Goal: Communication & Community: Answer question/provide support

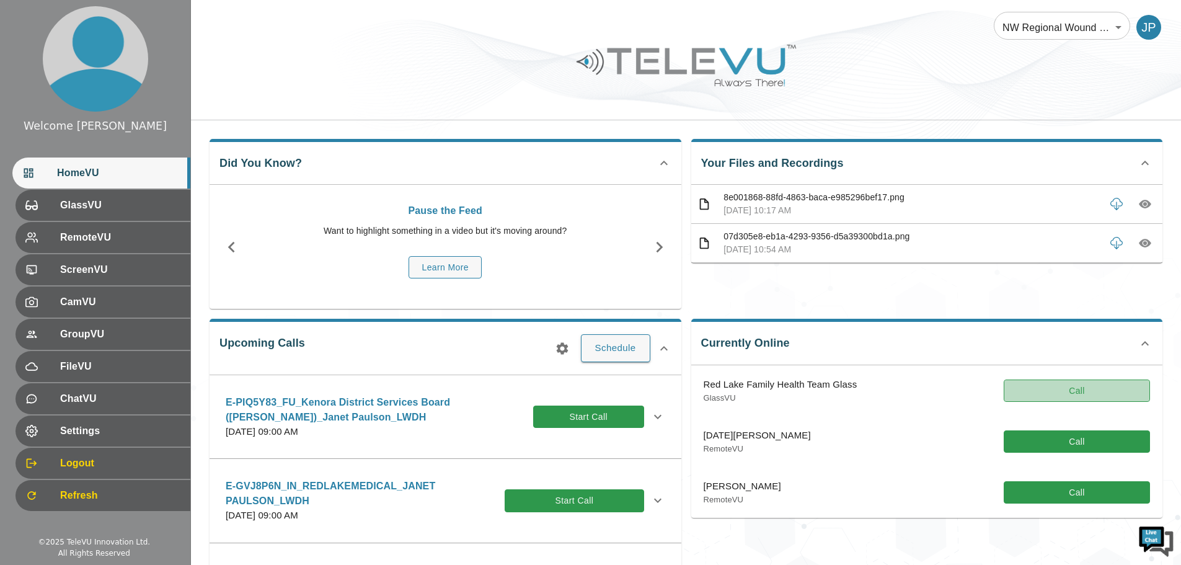
click at [1033, 384] on button "Call" at bounding box center [1077, 390] width 146 height 23
click at [1060, 390] on button "Call" at bounding box center [1077, 390] width 146 height 23
click at [1093, 392] on button "Call" at bounding box center [1077, 390] width 146 height 23
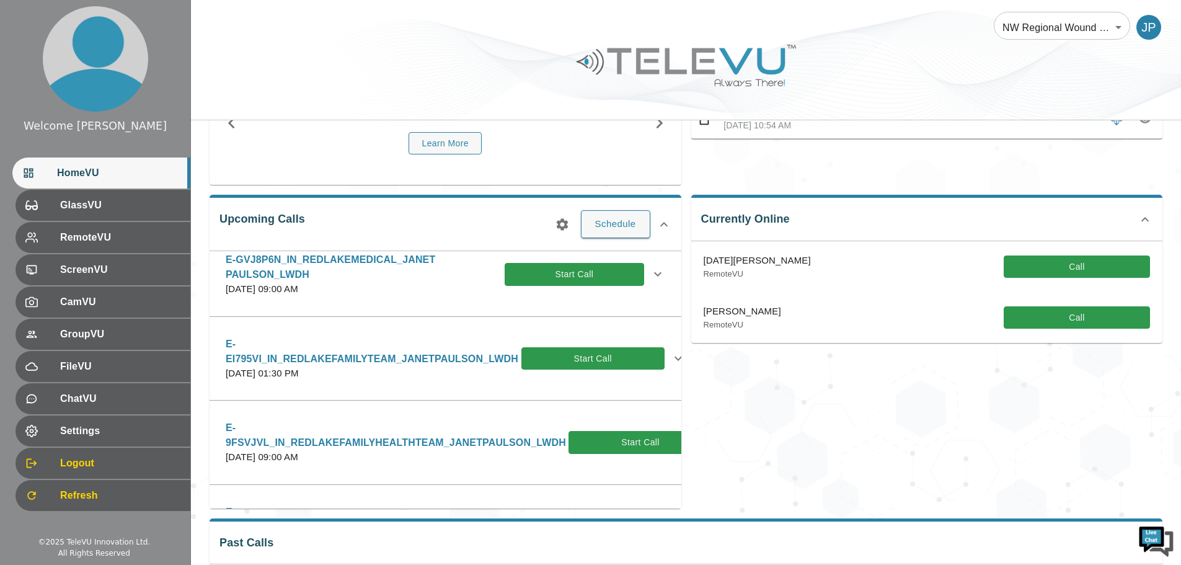
scroll to position [124, 0]
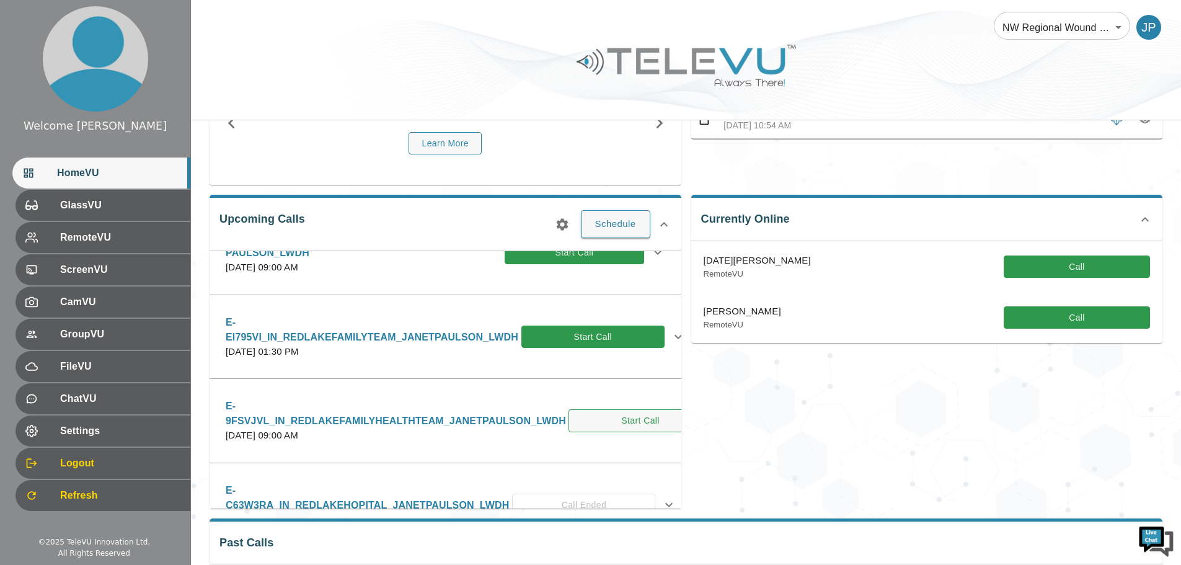
click at [612, 418] on button "Start Call" at bounding box center [640, 420] width 144 height 23
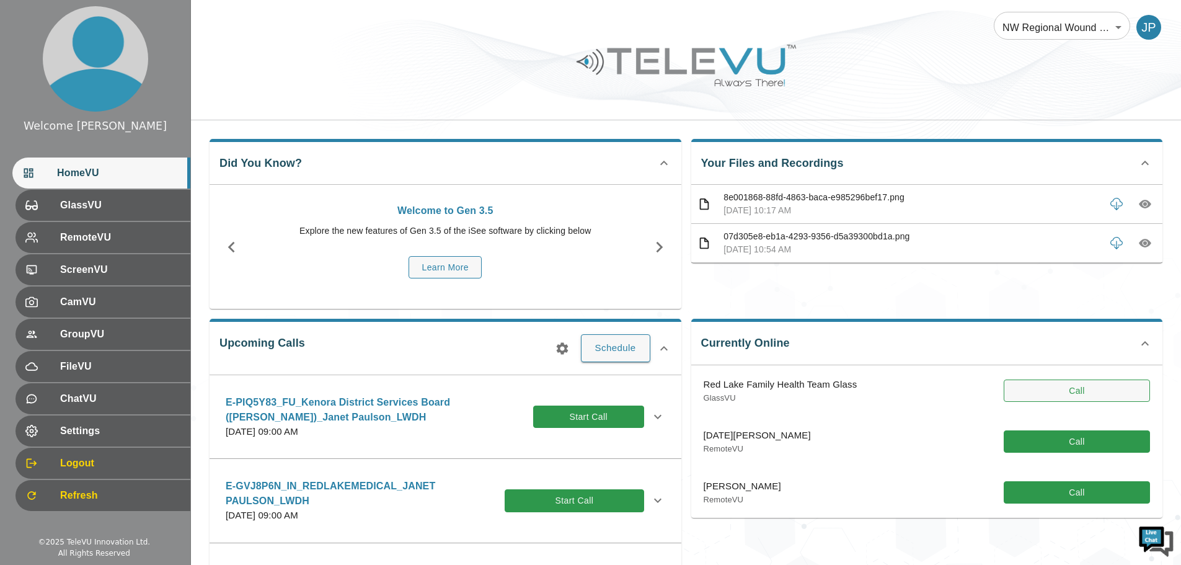
click at [1046, 383] on button "Call" at bounding box center [1077, 390] width 146 height 23
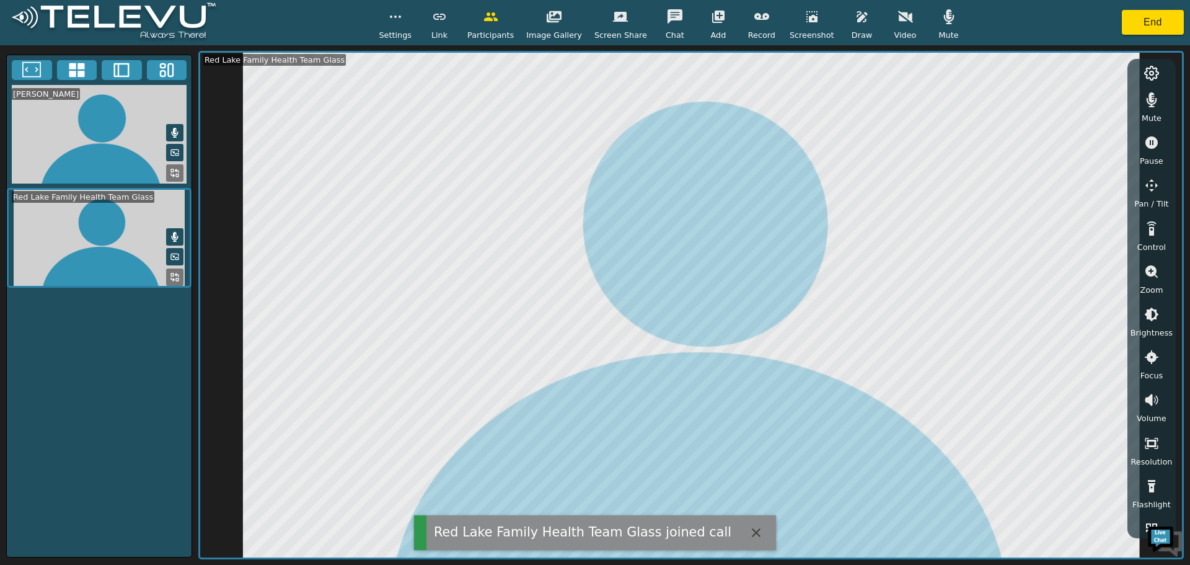
click at [896, 24] on button "button" at bounding box center [905, 16] width 31 height 25
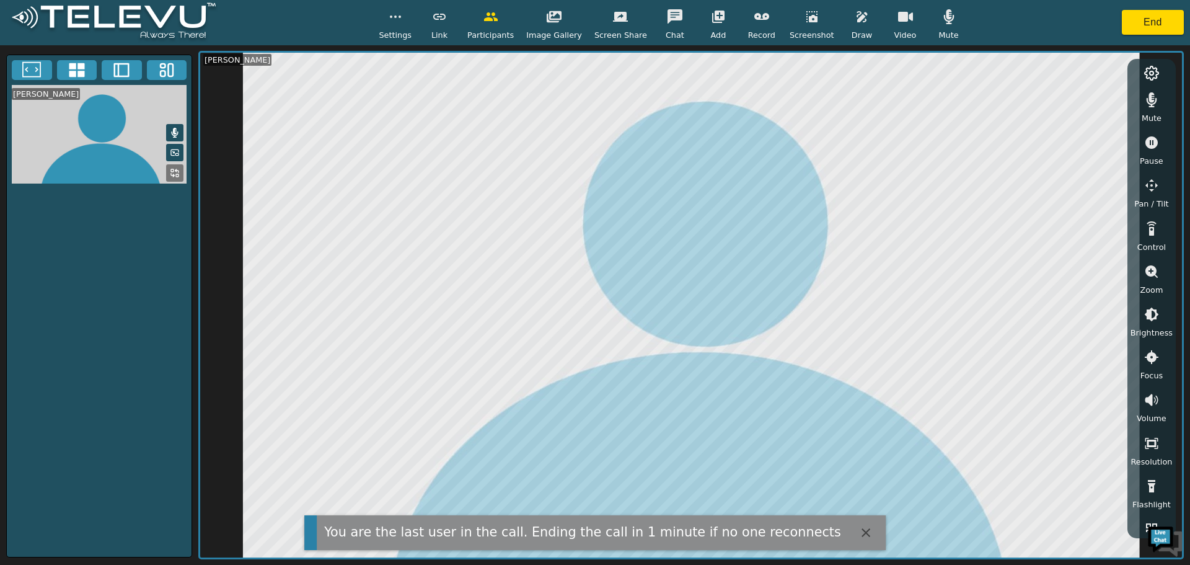
drag, startPoint x: 832, startPoint y: 528, endPoint x: 846, endPoint y: 528, distance: 13.6
click at [859, 528] on icon "button" at bounding box center [866, 532] width 15 height 15
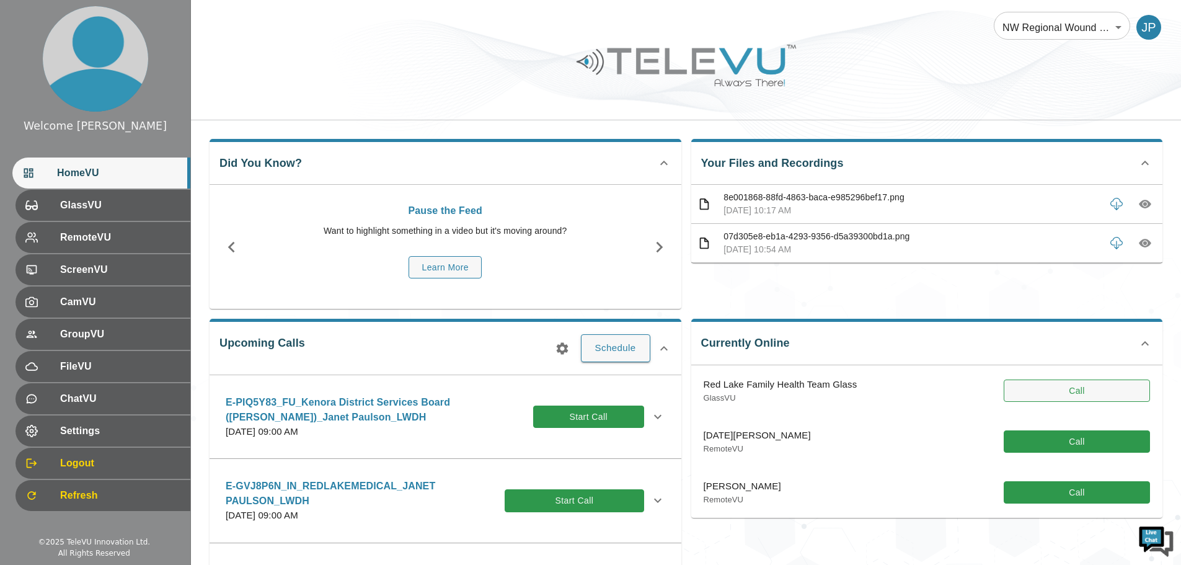
click at [1092, 387] on button "Call" at bounding box center [1077, 390] width 146 height 23
click at [1077, 384] on button "Call" at bounding box center [1077, 390] width 146 height 23
click at [1048, 394] on button "Call" at bounding box center [1077, 390] width 146 height 23
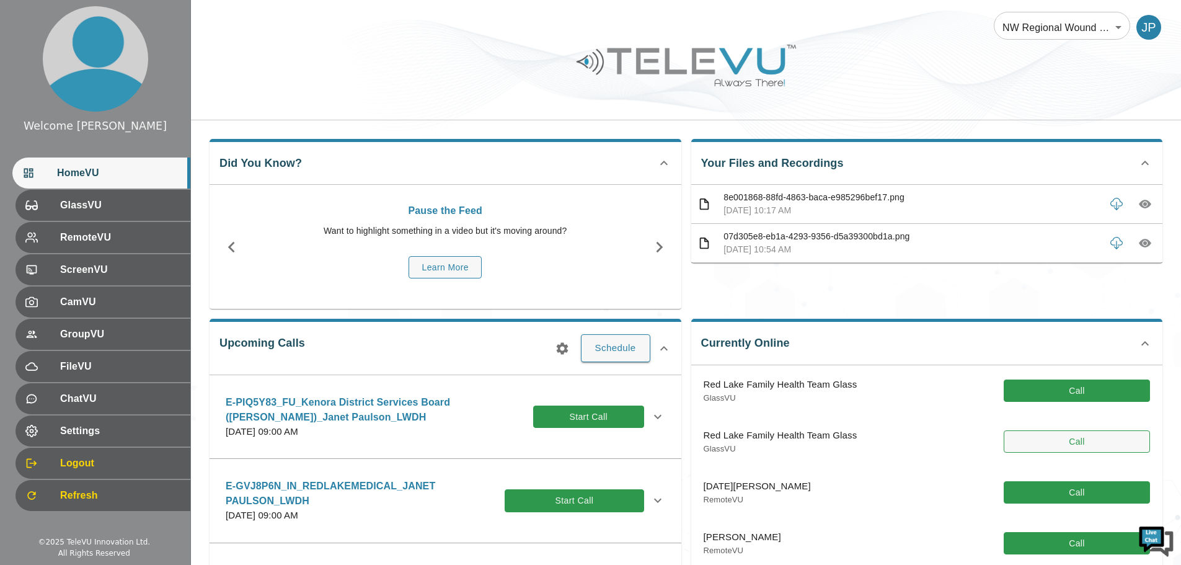
click at [1075, 442] on button "Call" at bounding box center [1077, 441] width 146 height 23
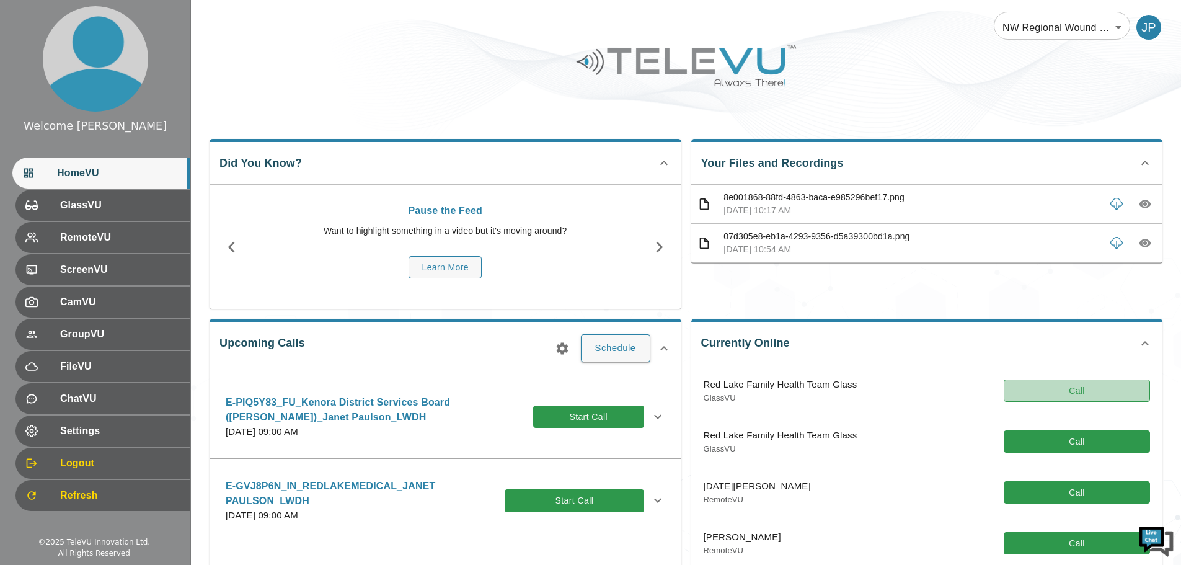
click at [1060, 396] on button "Call" at bounding box center [1077, 390] width 146 height 23
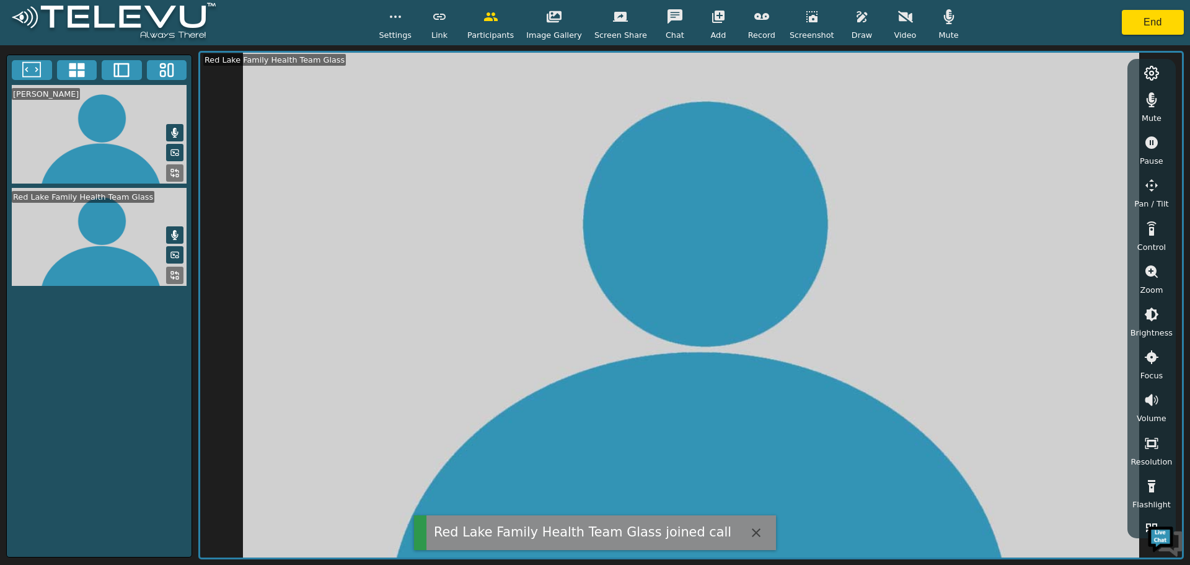
click at [894, 26] on button "button" at bounding box center [905, 16] width 31 height 25
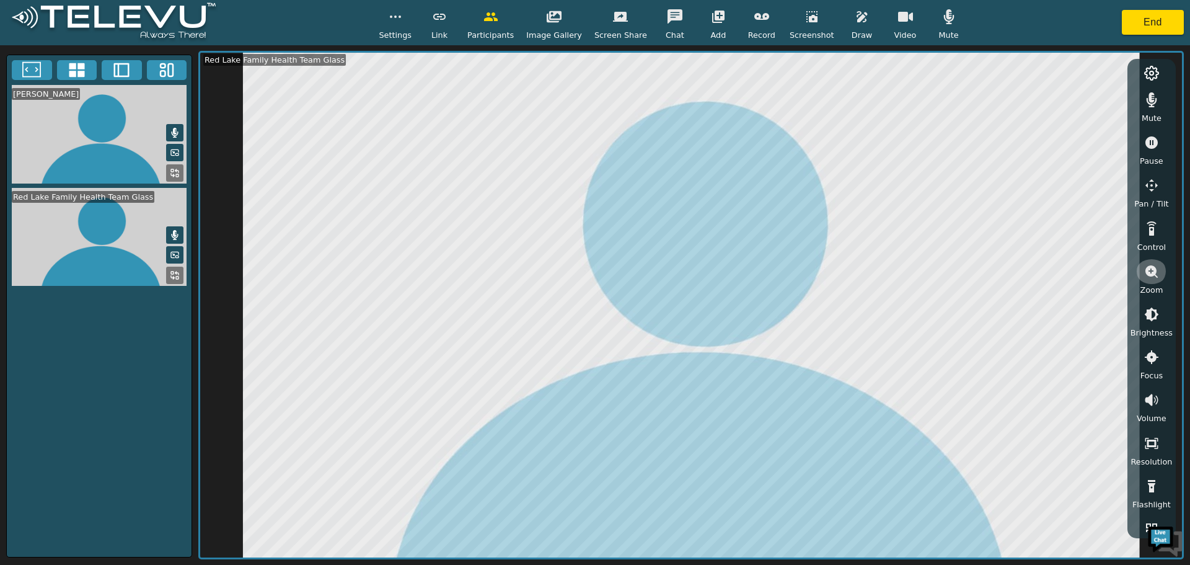
click at [1153, 281] on button "button" at bounding box center [1151, 271] width 31 height 25
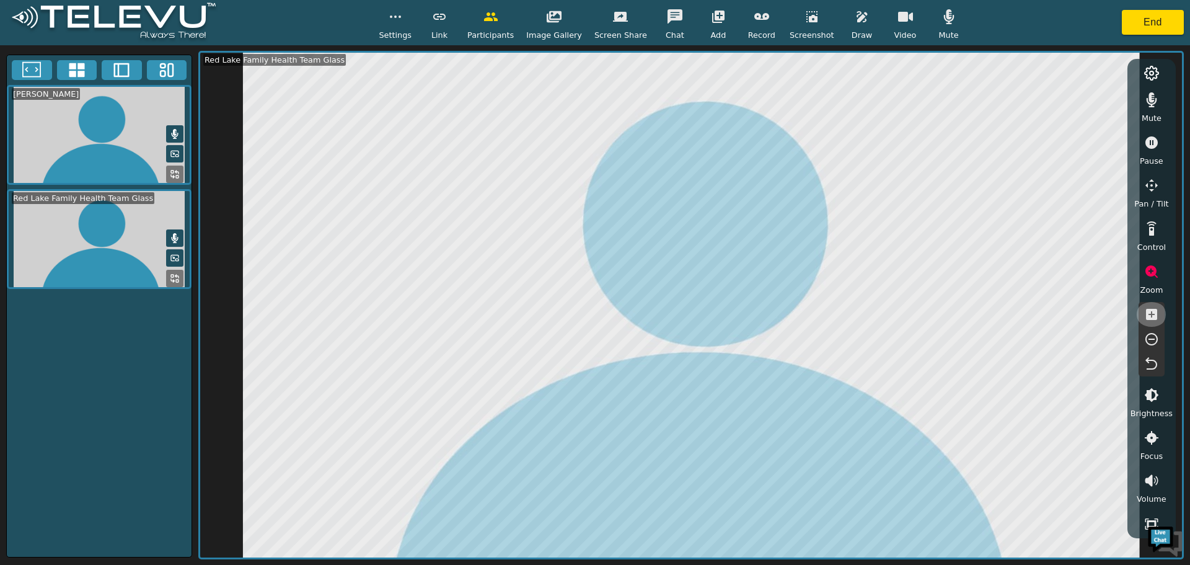
click at [1152, 316] on icon "button" at bounding box center [1151, 314] width 15 height 15
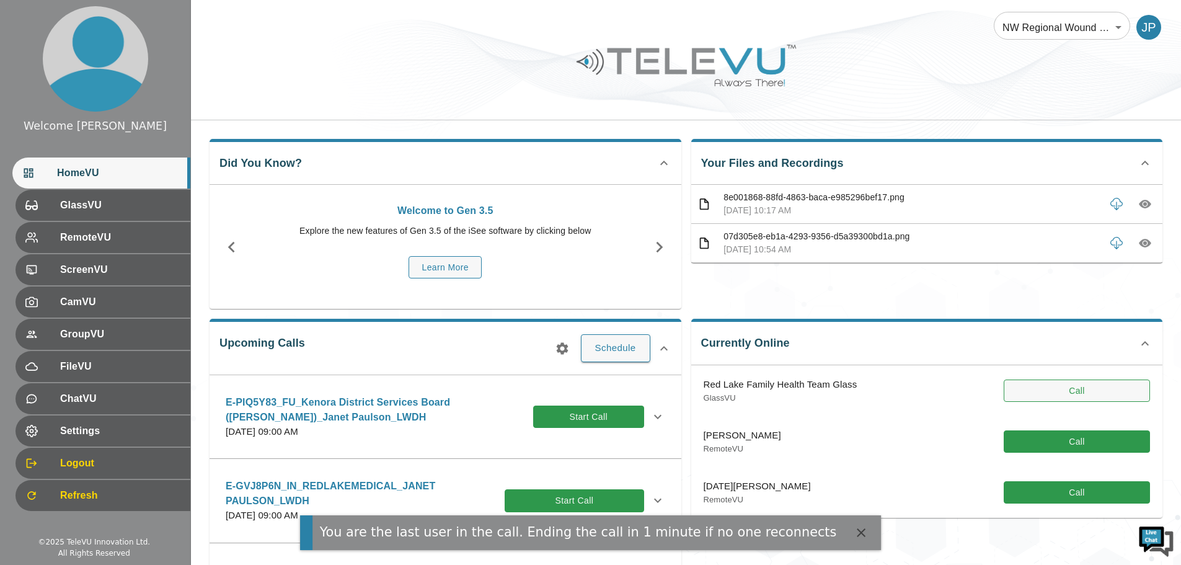
click at [1067, 392] on button "Call" at bounding box center [1077, 390] width 146 height 23
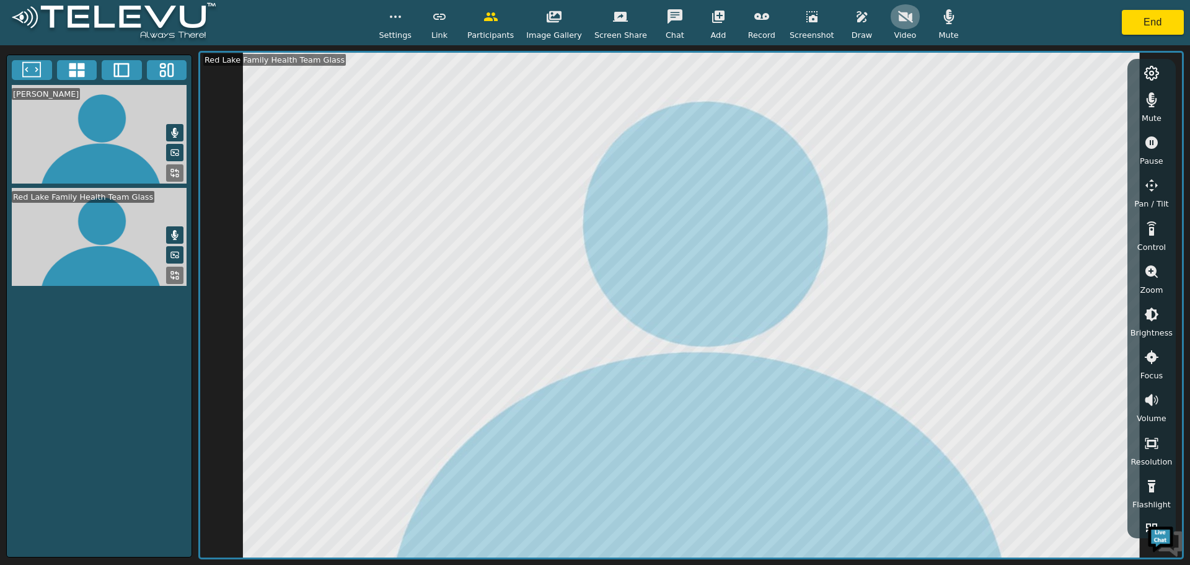
click at [900, 24] on button "button" at bounding box center [905, 16] width 31 height 25
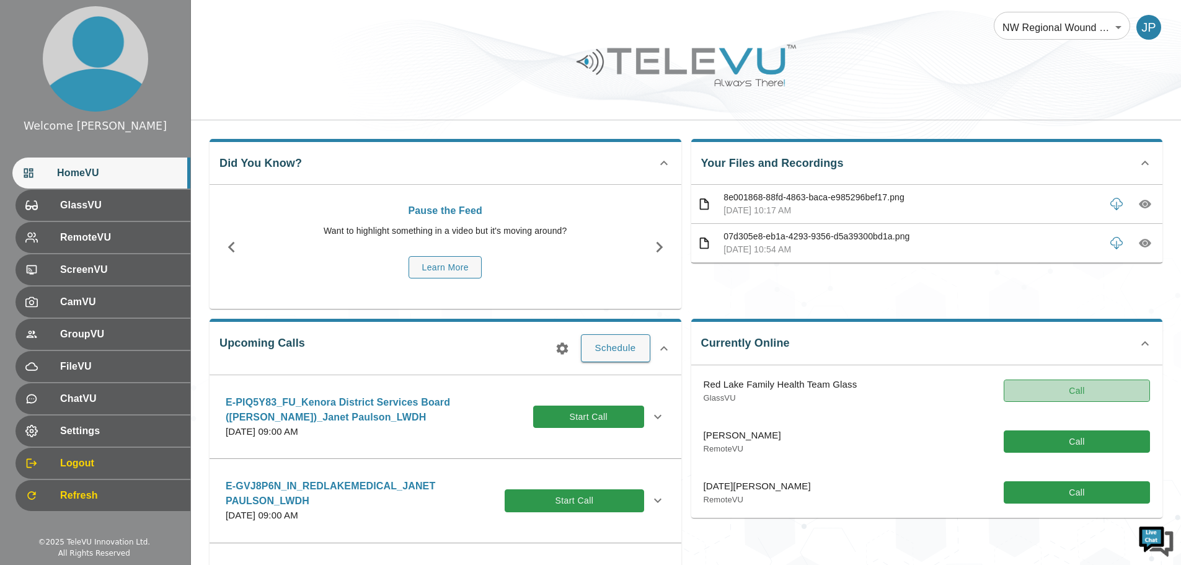
click at [1077, 389] on button "Call" at bounding box center [1077, 390] width 146 height 23
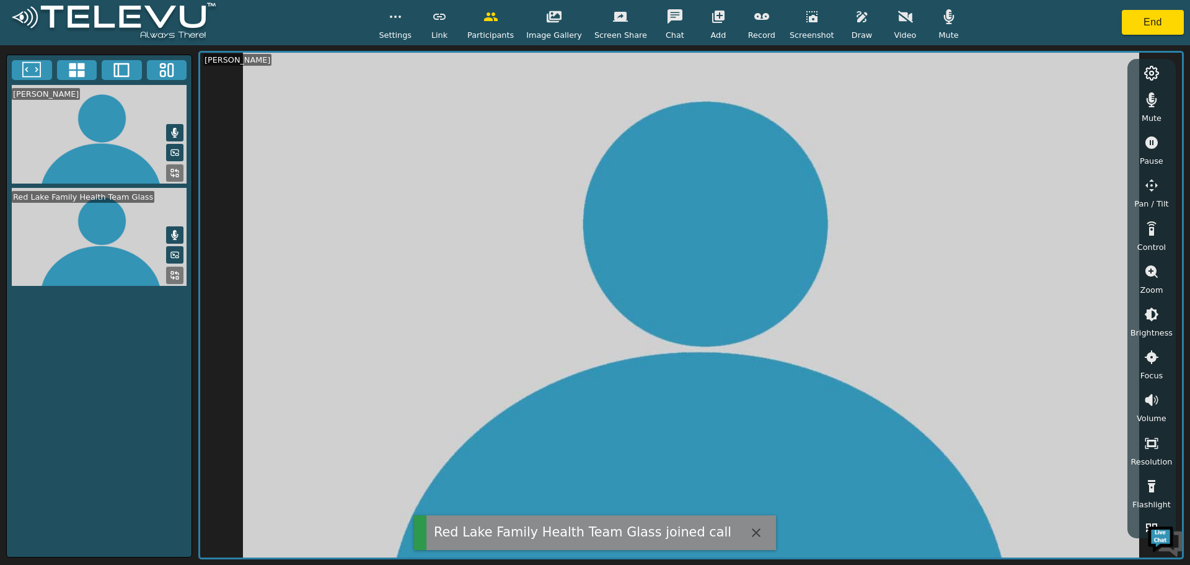
click at [890, 17] on button "button" at bounding box center [905, 16] width 31 height 25
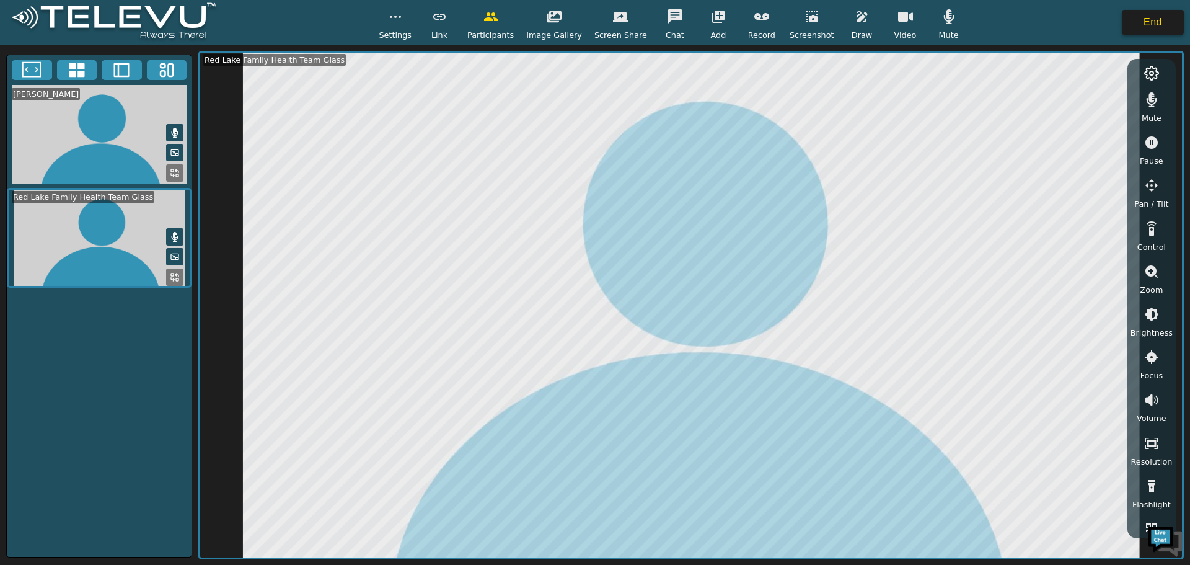
click at [1160, 28] on button "End" at bounding box center [1153, 22] width 62 height 25
